Goal: Transaction & Acquisition: Purchase product/service

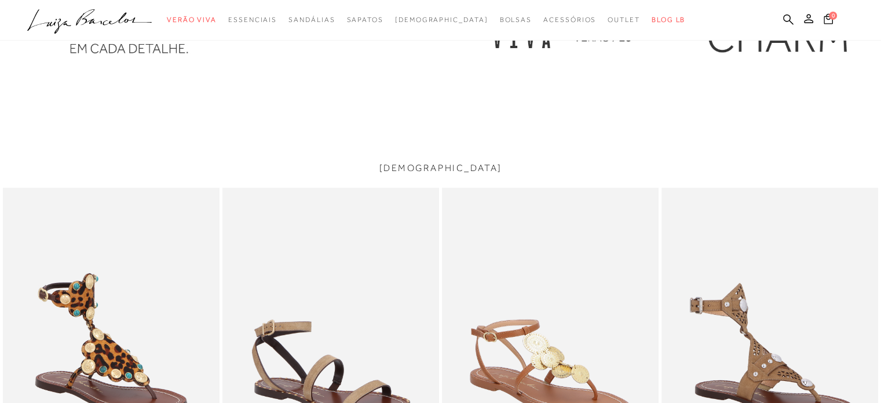
scroll to position [1564, 0]
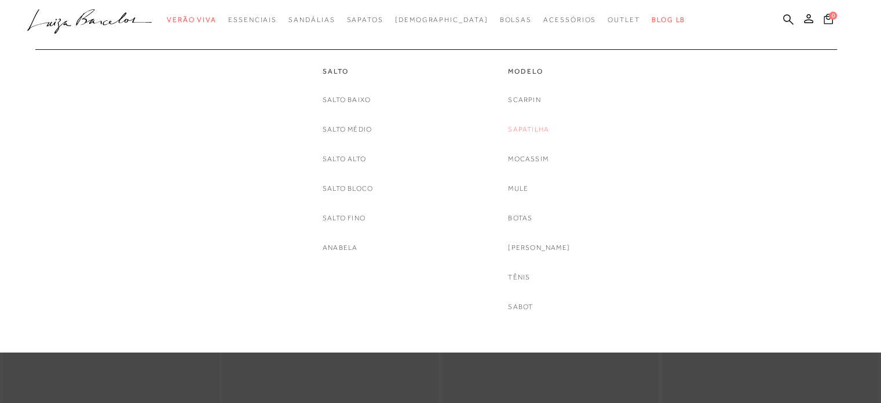
click at [549, 129] on link "Sapatilha" at bounding box center [528, 129] width 41 height 12
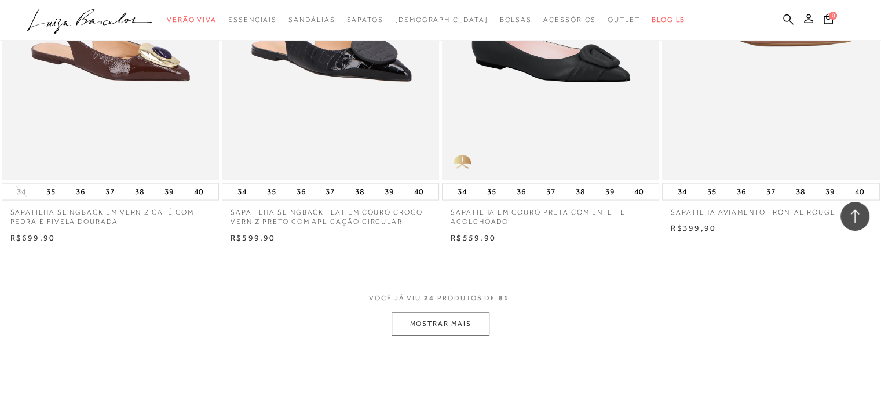
scroll to position [2317, 0]
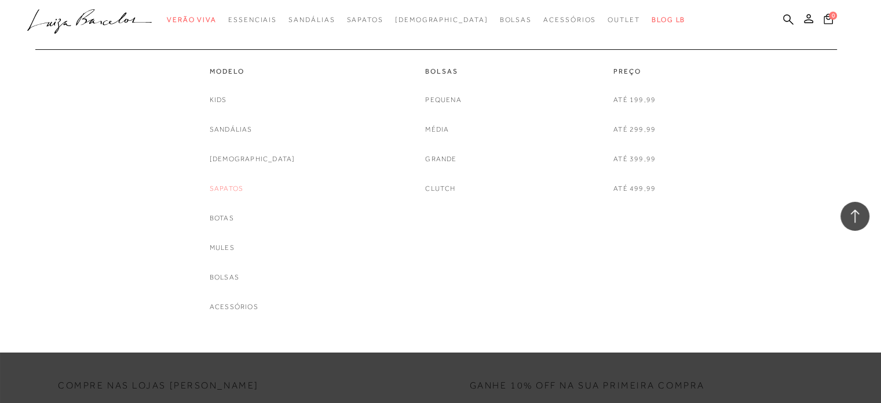
click at [243, 187] on link "Sapatos" at bounding box center [227, 188] width 34 height 12
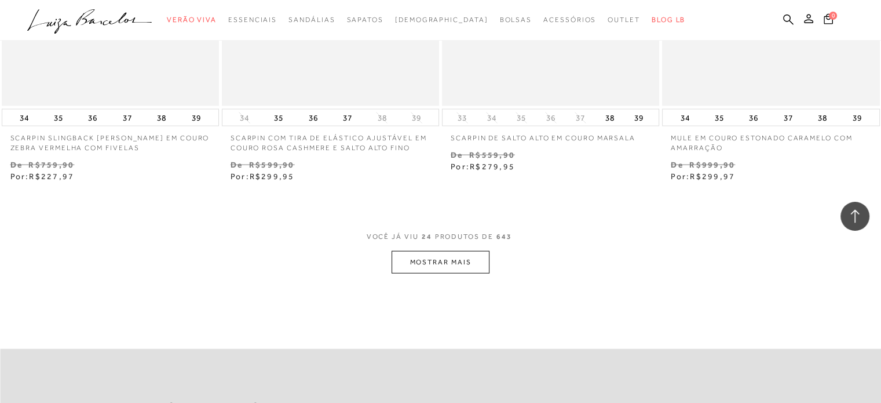
scroll to position [2433, 0]
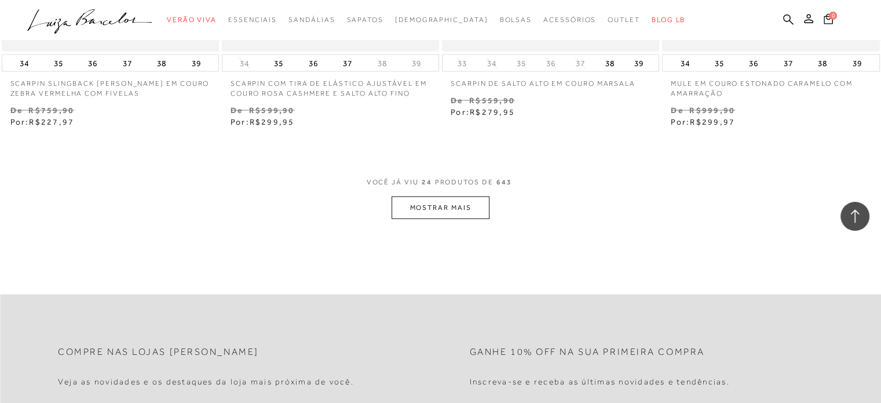
click at [448, 211] on button "MOSTRAR MAIS" at bounding box center [440, 207] width 97 height 23
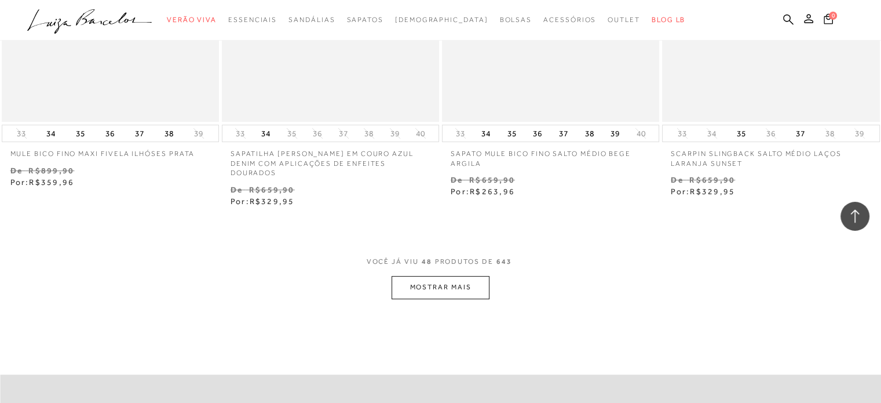
scroll to position [4865, 0]
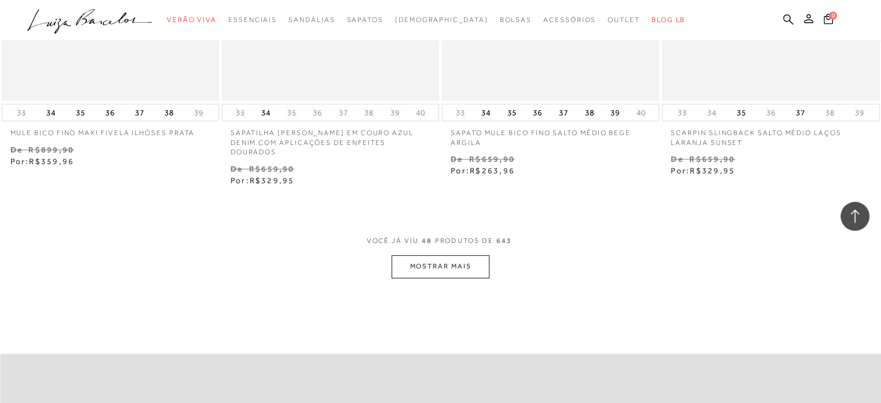
click at [469, 255] on button "MOSTRAR MAIS" at bounding box center [440, 266] width 97 height 23
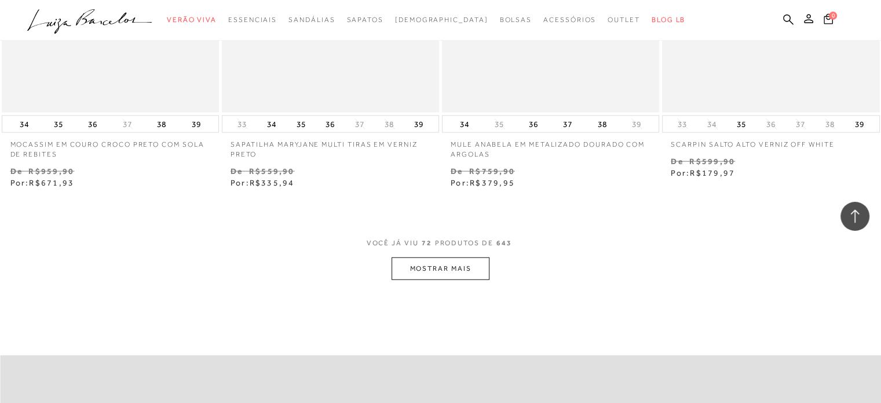
scroll to position [7355, 0]
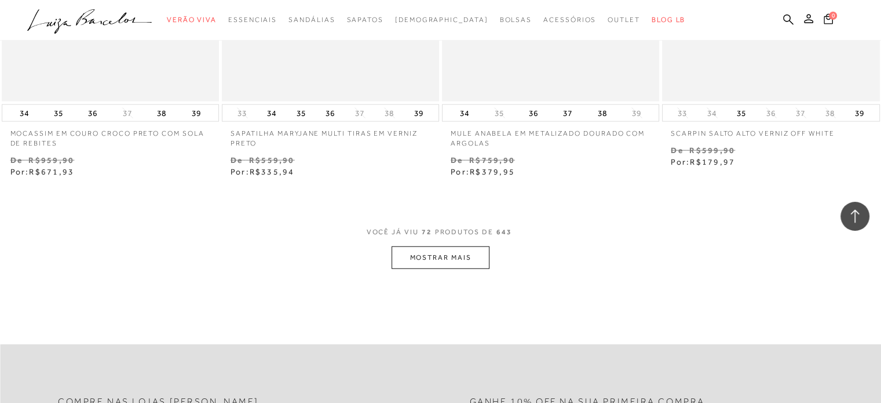
click at [447, 246] on button "MOSTRAR MAIS" at bounding box center [440, 257] width 97 height 23
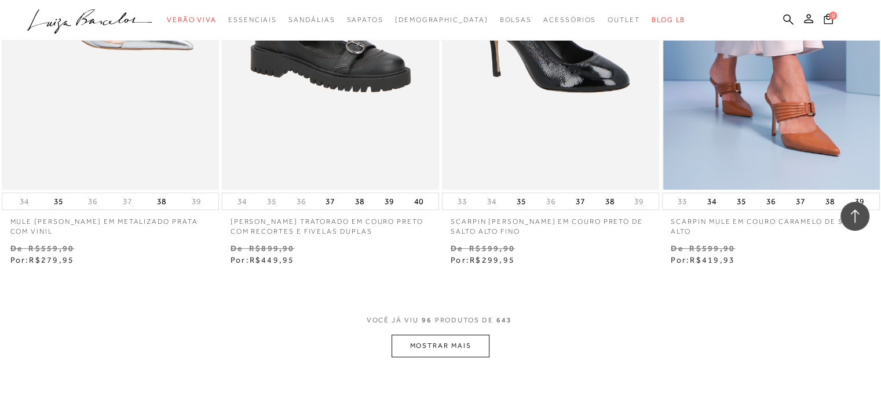
scroll to position [9904, 0]
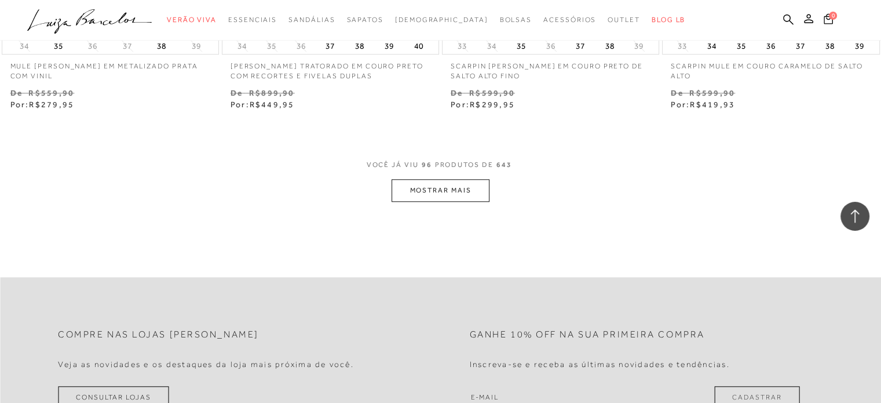
click at [431, 179] on button "MOSTRAR MAIS" at bounding box center [440, 190] width 97 height 23
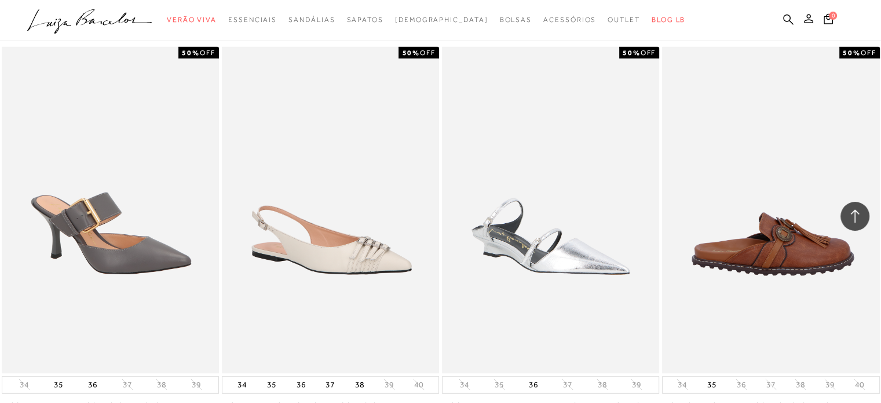
scroll to position [12336, 0]
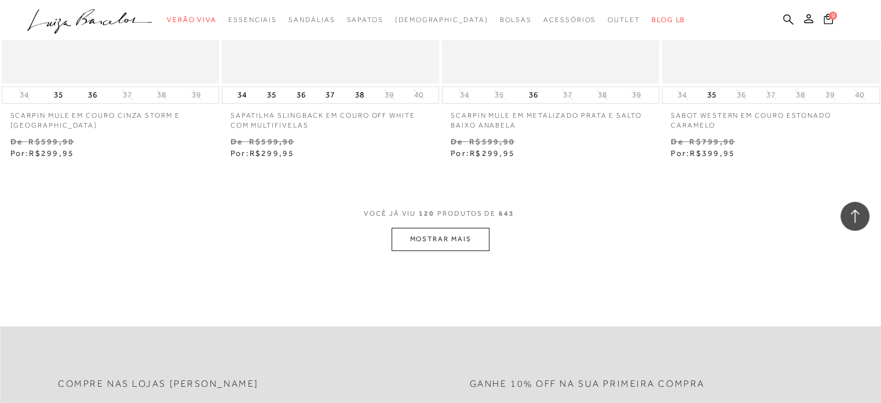
click at [444, 228] on button "MOSTRAR MAIS" at bounding box center [440, 239] width 97 height 23
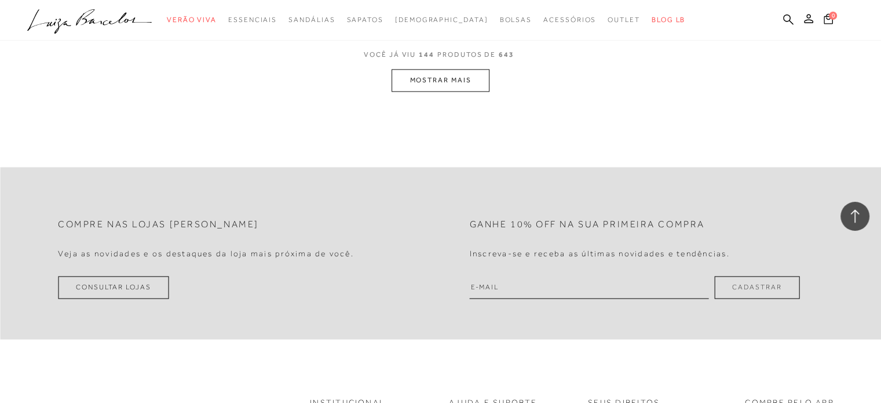
scroll to position [14943, 0]
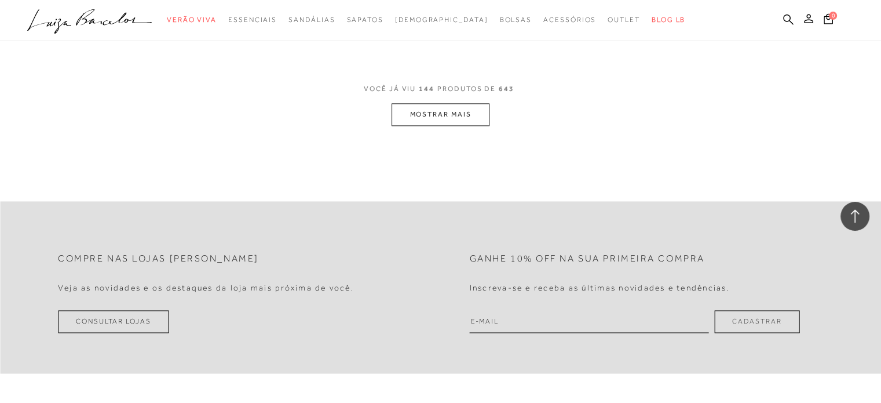
click at [456, 103] on button "MOSTRAR MAIS" at bounding box center [440, 114] width 97 height 23
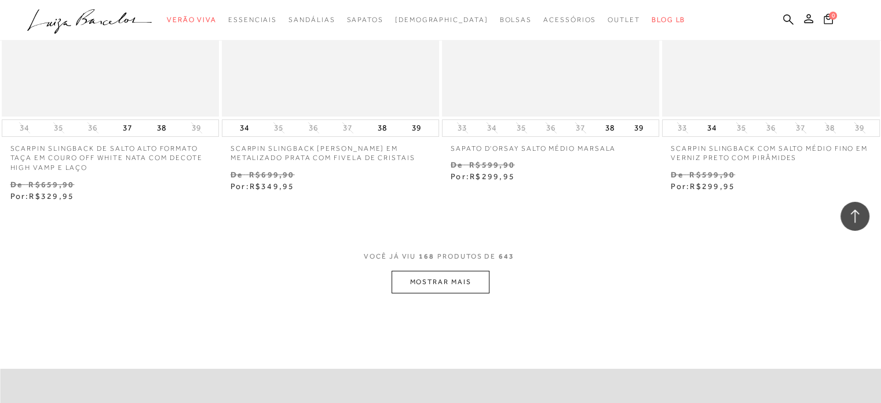
scroll to position [17317, 0]
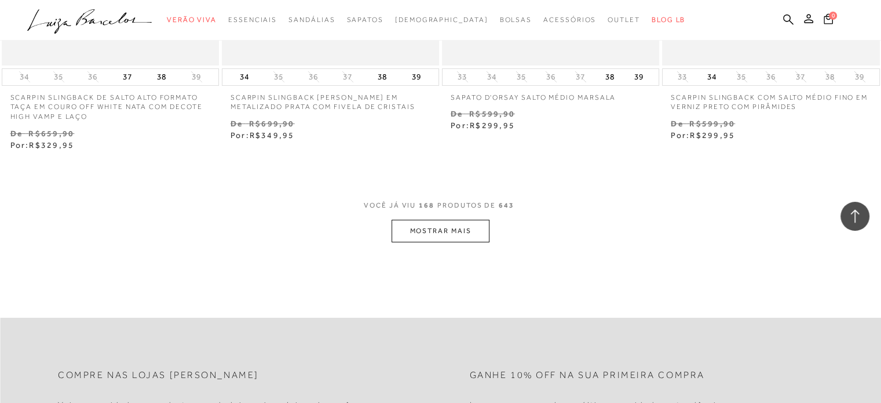
click at [430, 220] on button "MOSTRAR MAIS" at bounding box center [440, 231] width 97 height 23
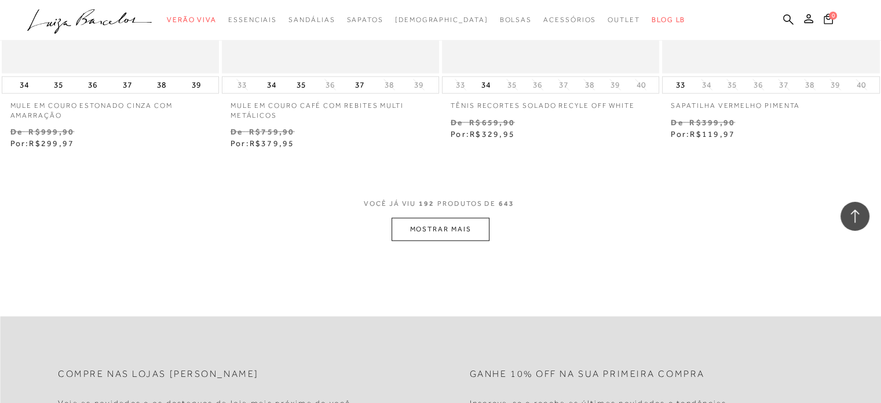
scroll to position [19808, 0]
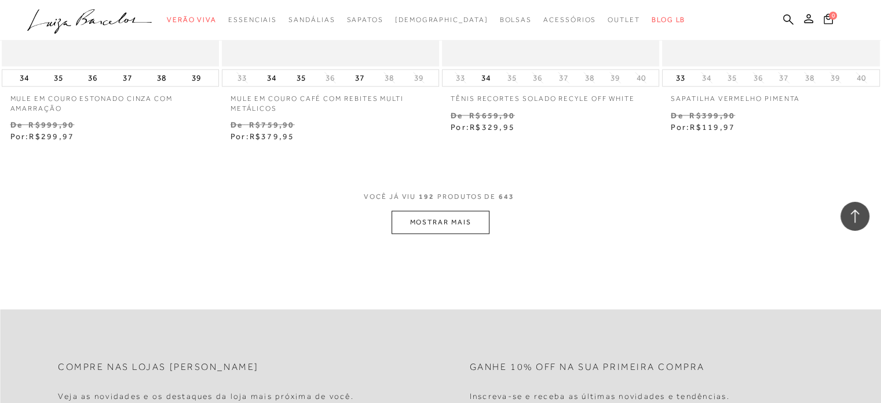
click at [439, 210] on button "MOSTRAR MAIS" at bounding box center [440, 221] width 97 height 23
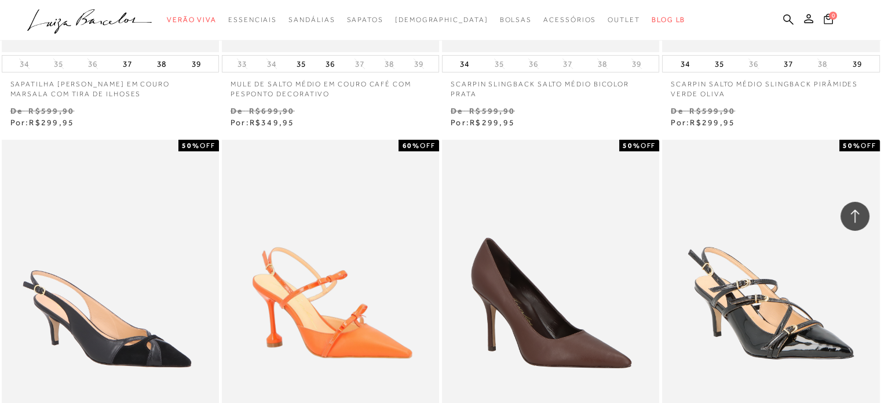
scroll to position [22009, 0]
